Goal: Transaction & Acquisition: Obtain resource

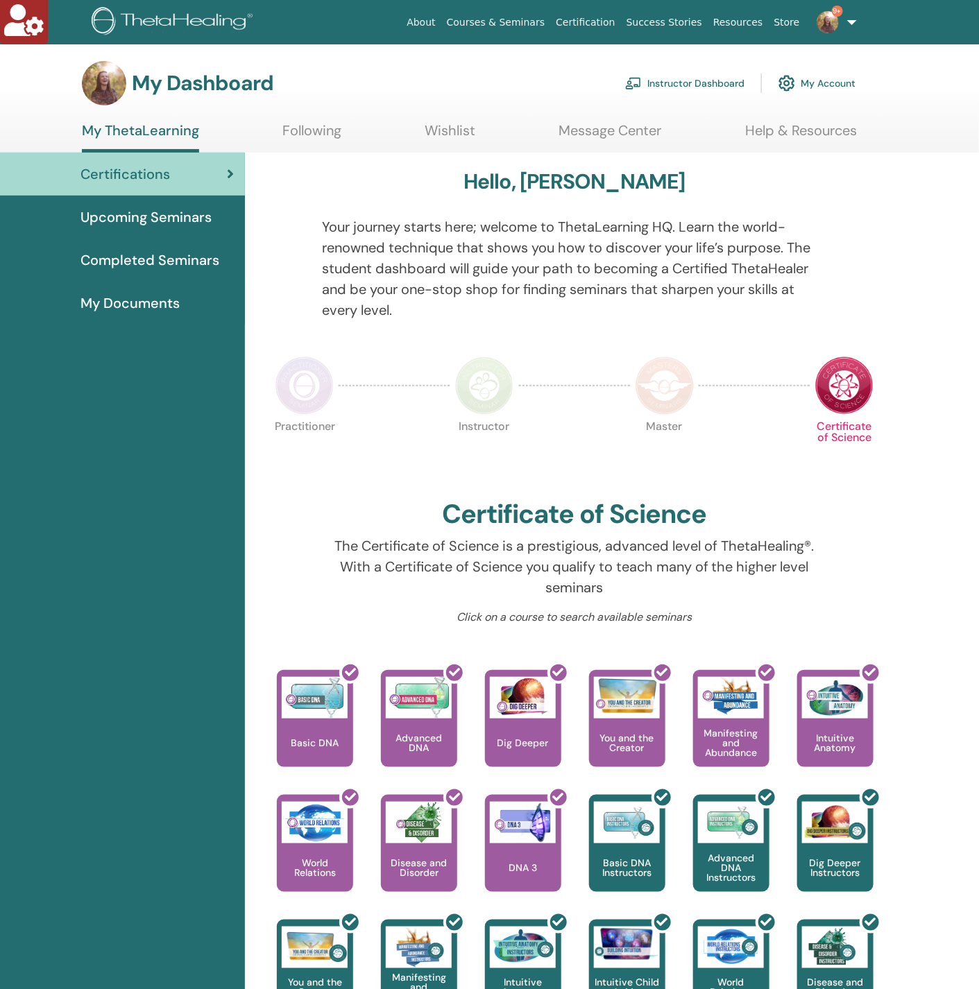
click at [810, 81] on link "My Account" at bounding box center [816, 83] width 77 height 31
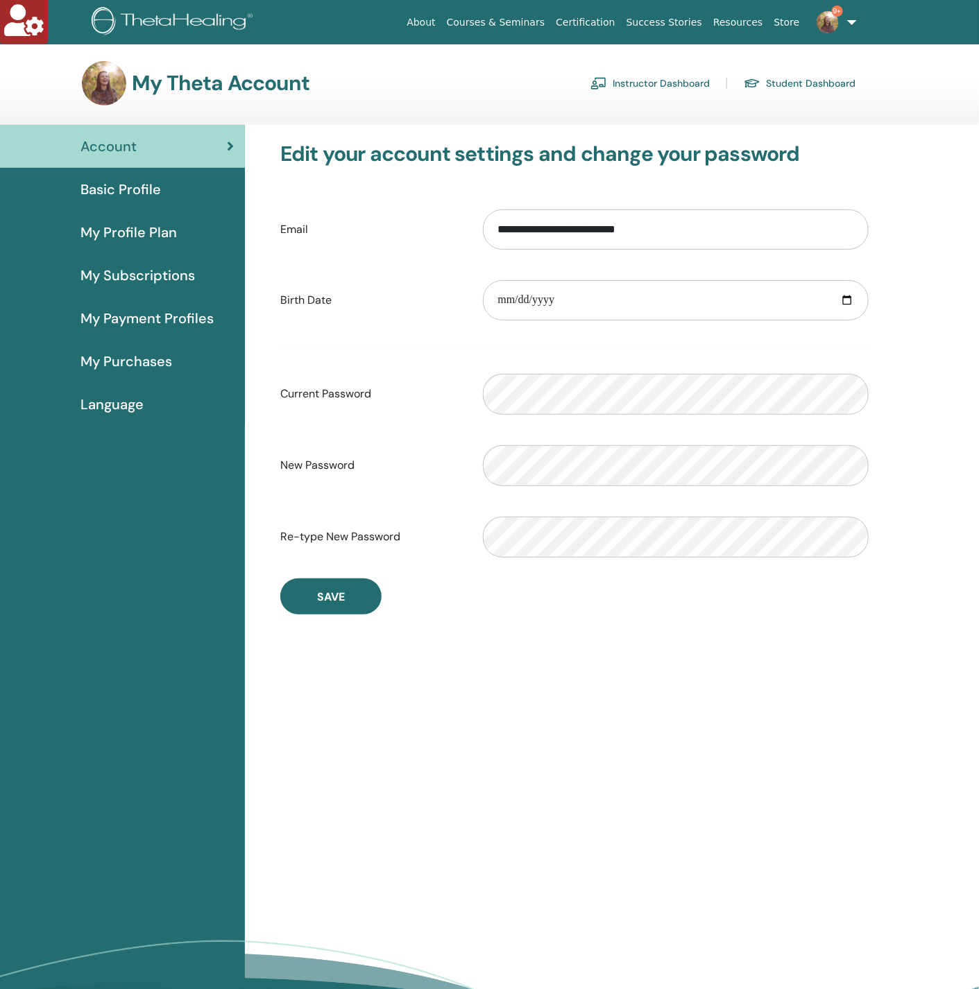
click at [127, 229] on span "My Profile Plan" at bounding box center [128, 232] width 96 height 21
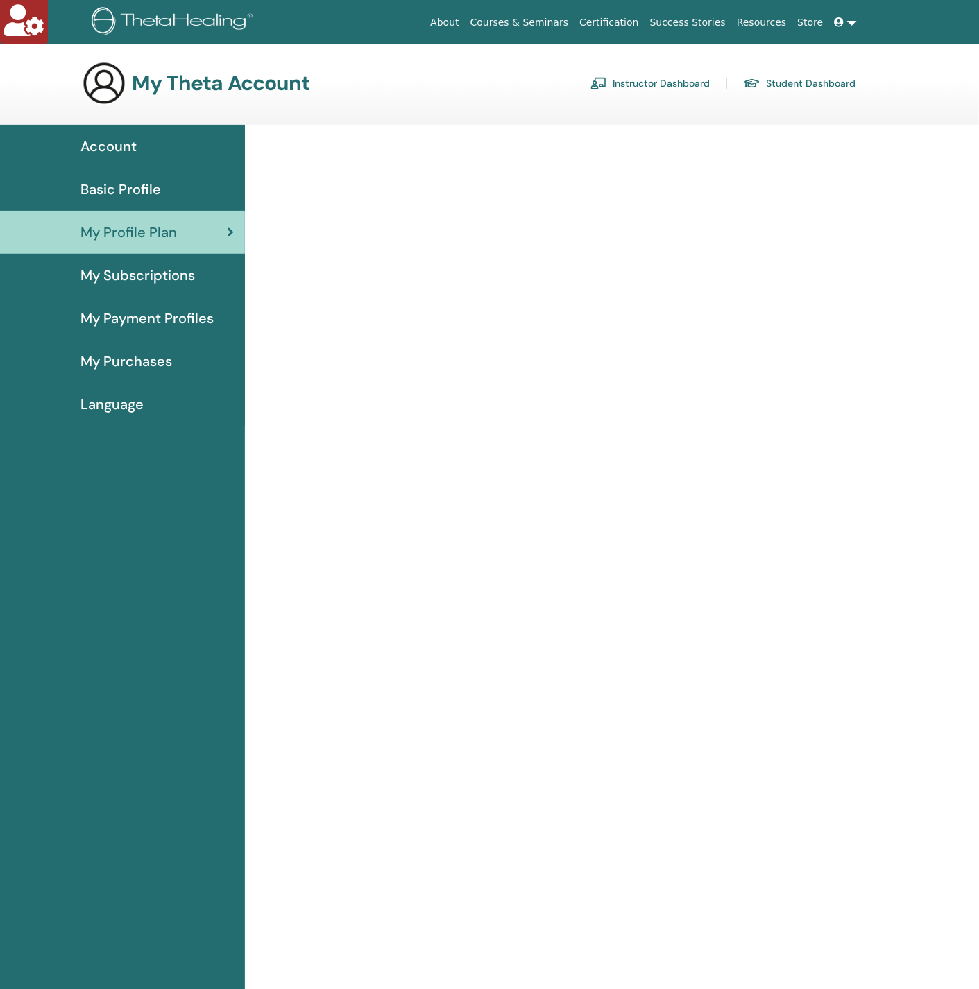
click at [132, 190] on span "Basic Profile" at bounding box center [120, 189] width 80 height 21
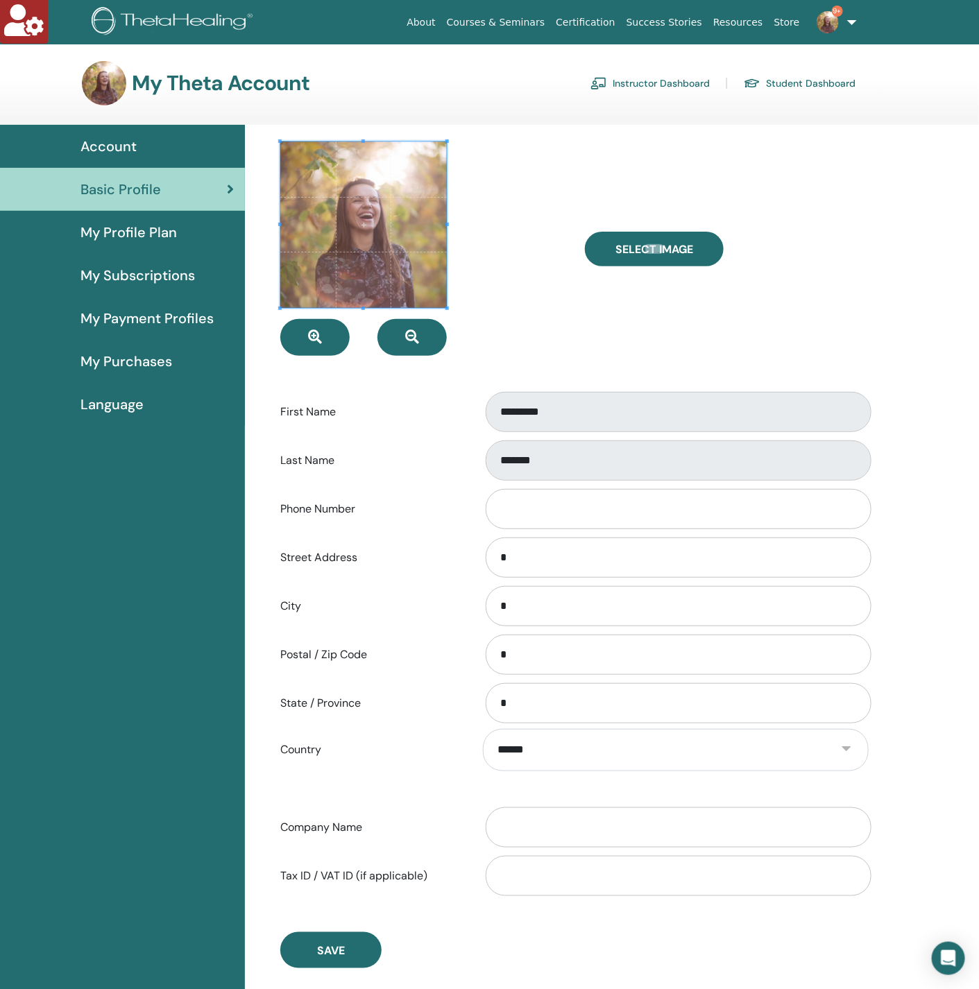
click at [111, 352] on span "My Purchases" at bounding box center [126, 361] width 92 height 21
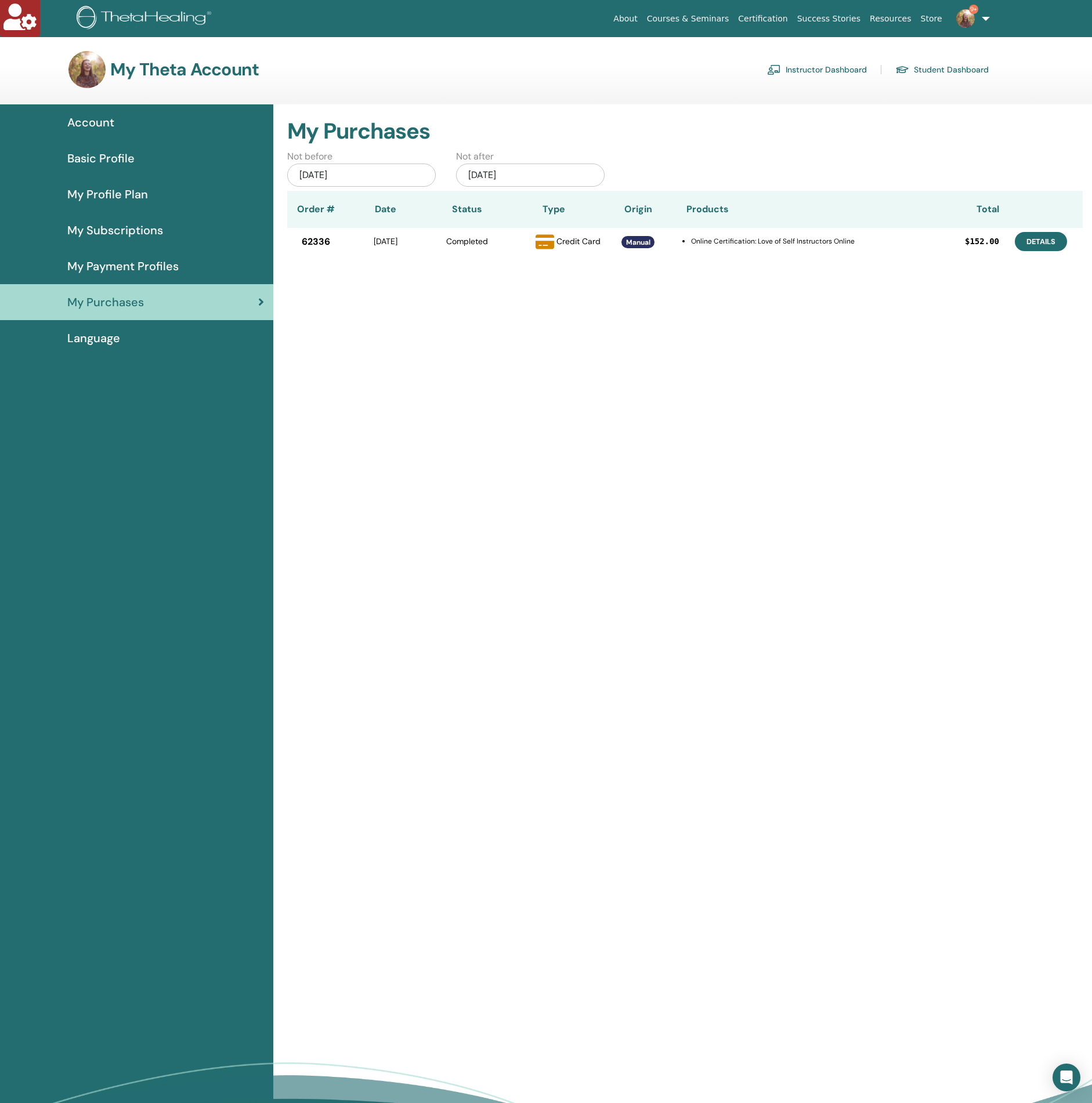
click at [818, 248] on link "Details" at bounding box center [1040, 241] width 52 height 19
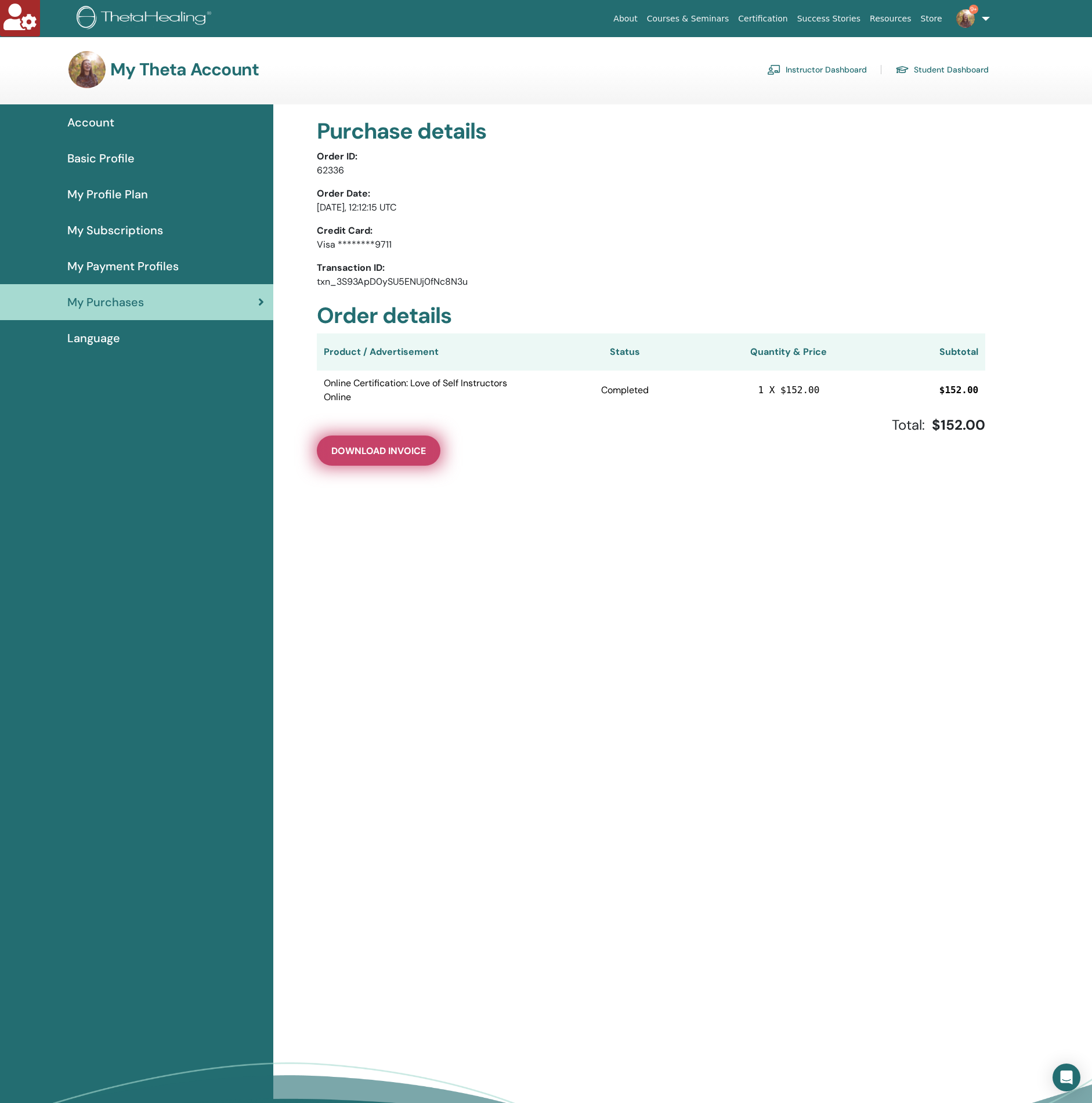
click at [401, 446] on span "Download Invoice" at bounding box center [378, 451] width 94 height 13
